Goal: Find specific page/section: Find specific page/section

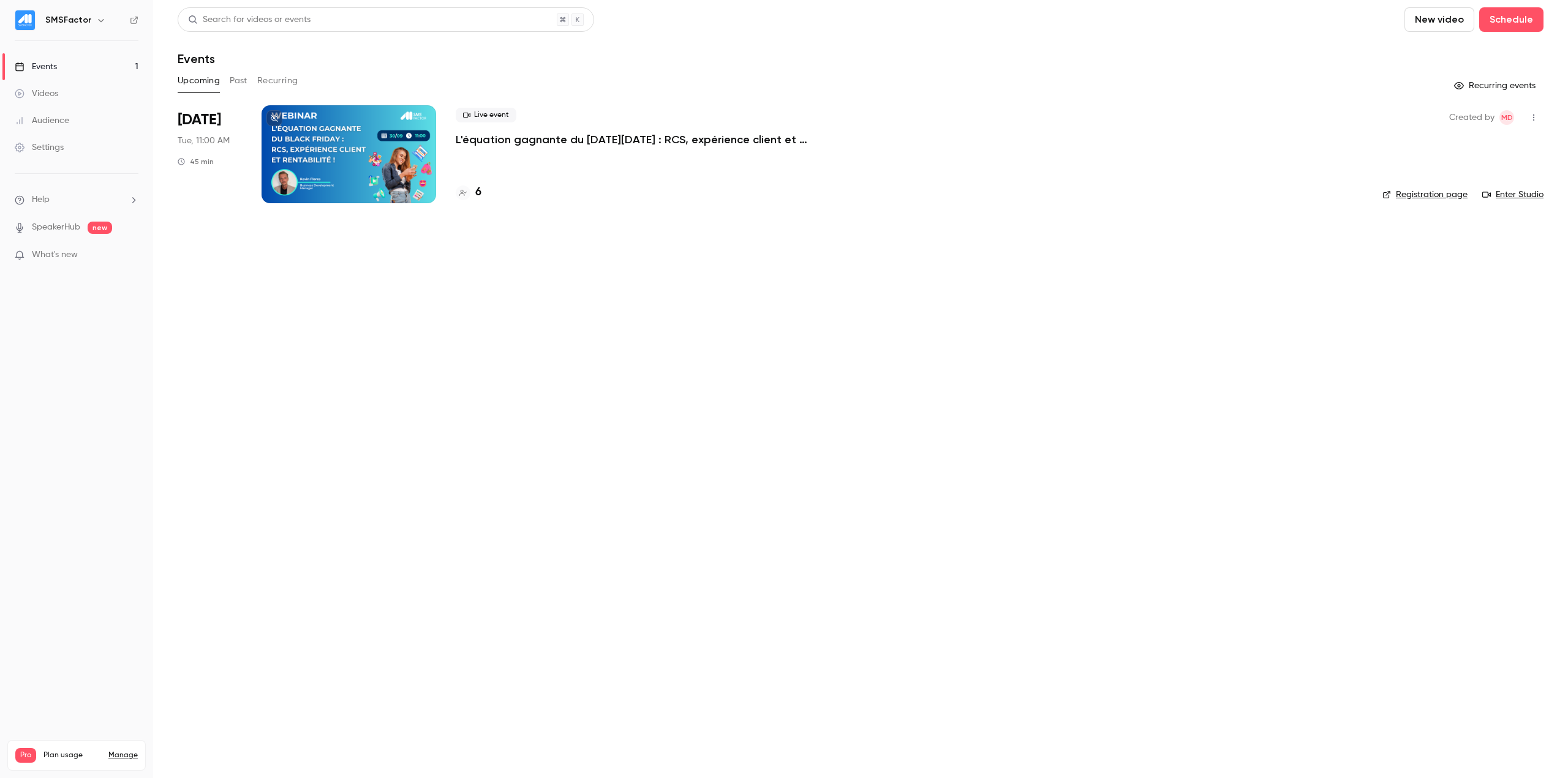
click at [605, 137] on p "L'équation gagnante du [DATE][DATE] : RCS, expérience client et rentabilité !" at bounding box center [639, 140] width 367 height 15
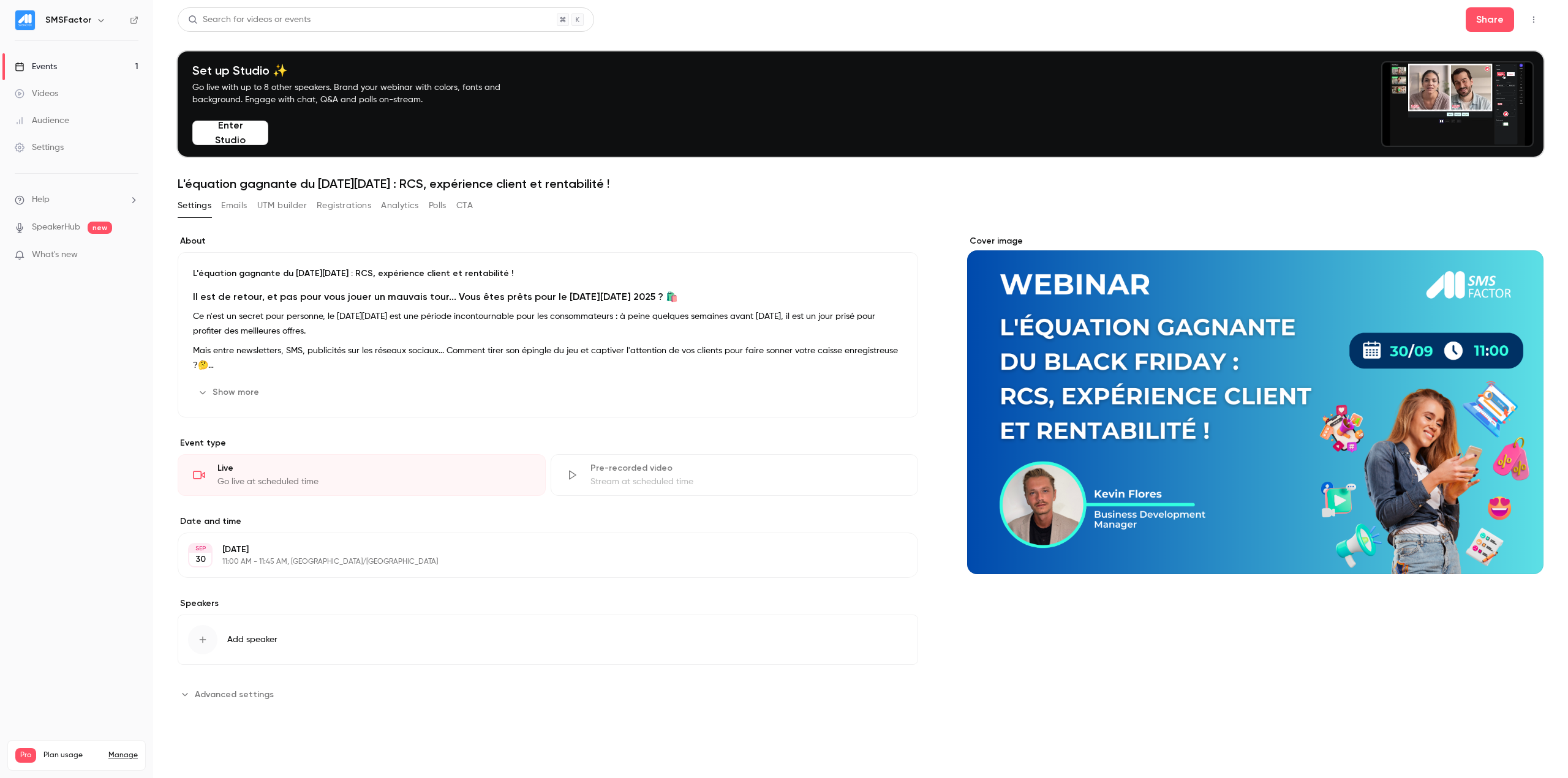
click at [241, 211] on button "Emails" at bounding box center [234, 206] width 26 height 20
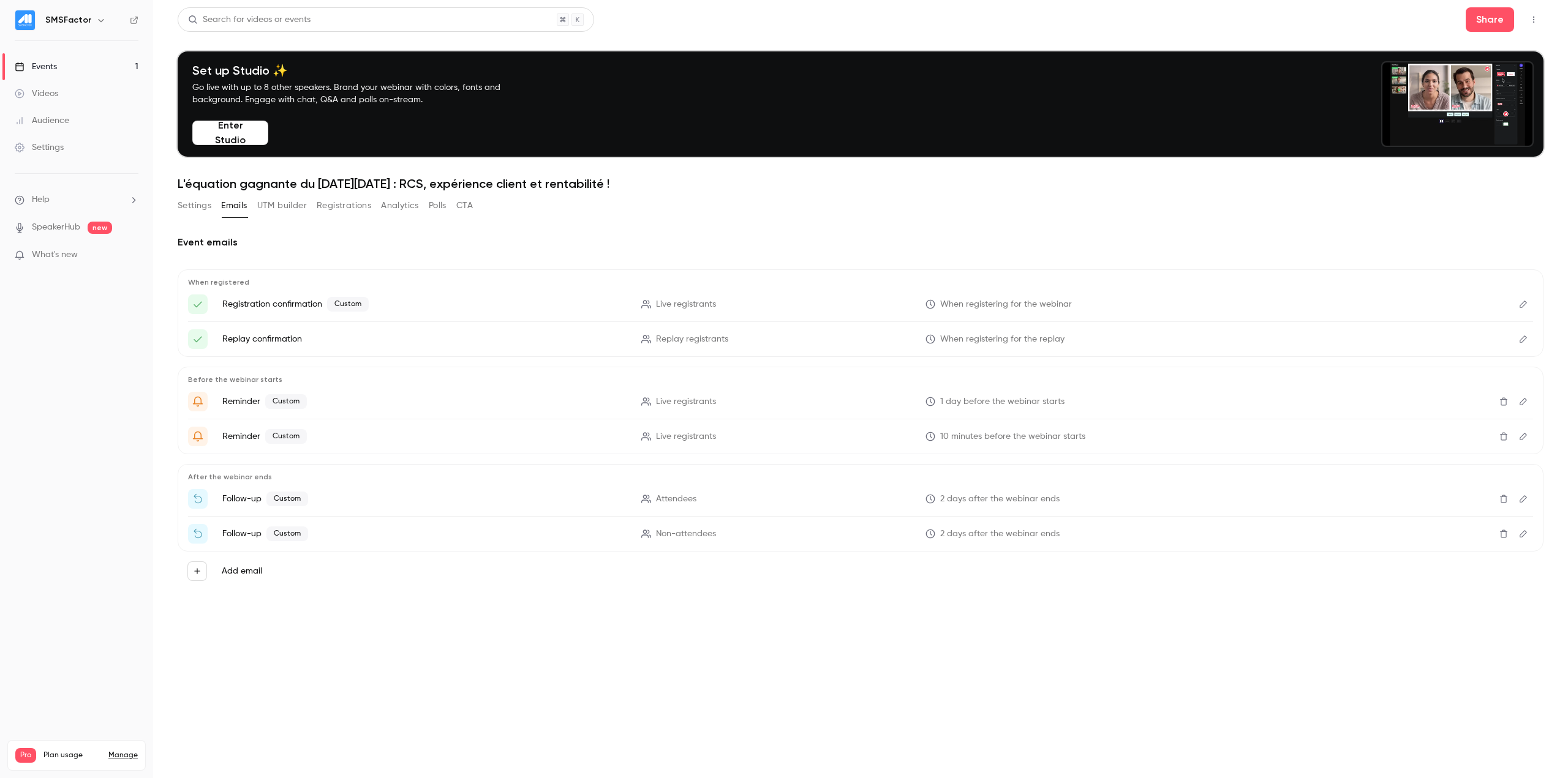
click at [272, 205] on button "UTM builder" at bounding box center [282, 206] width 50 height 20
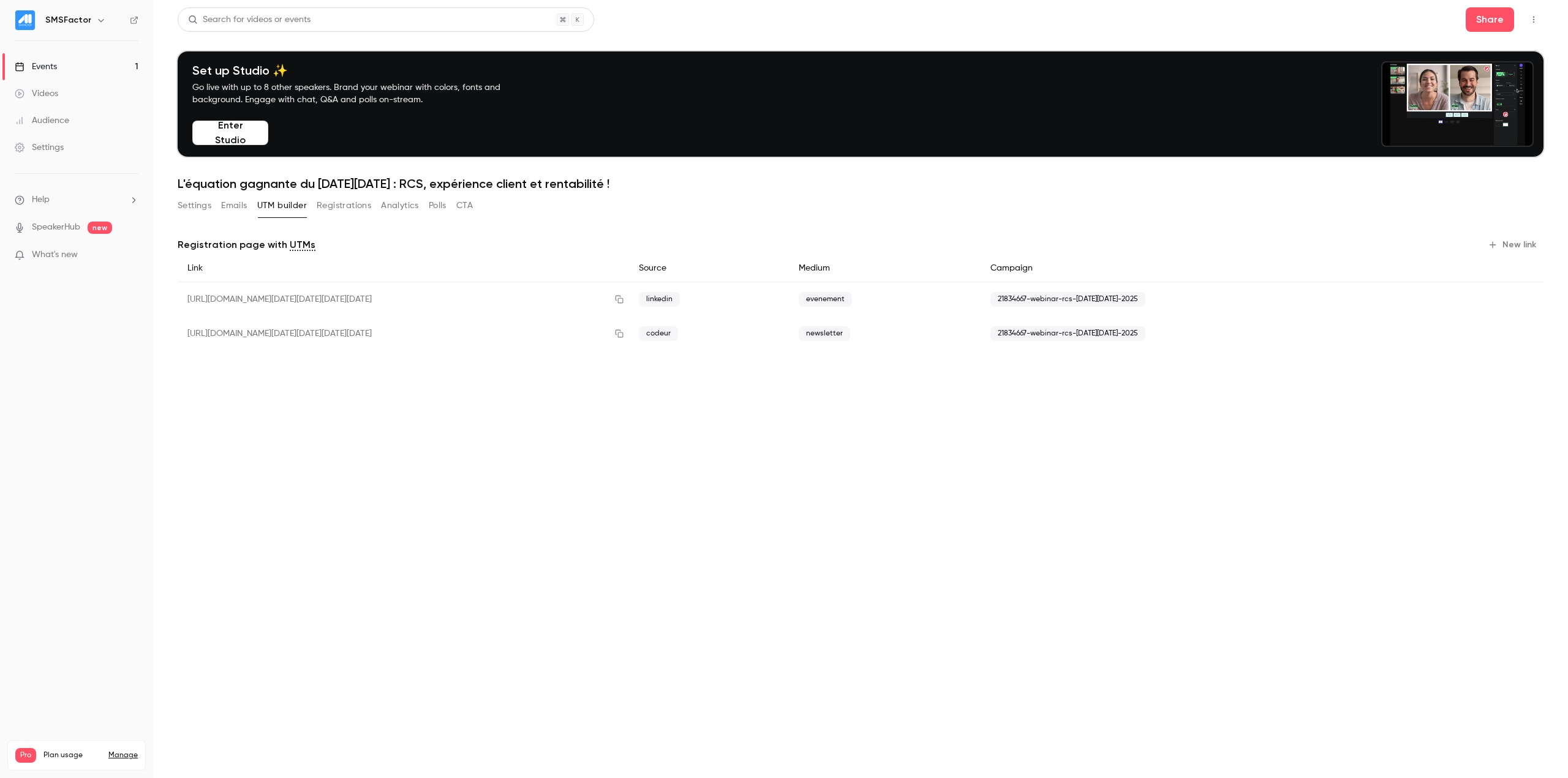
click at [323, 205] on button "Registrations" at bounding box center [344, 206] width 55 height 20
